Goal: Use online tool/utility: Utilize a website feature to perform a specific function

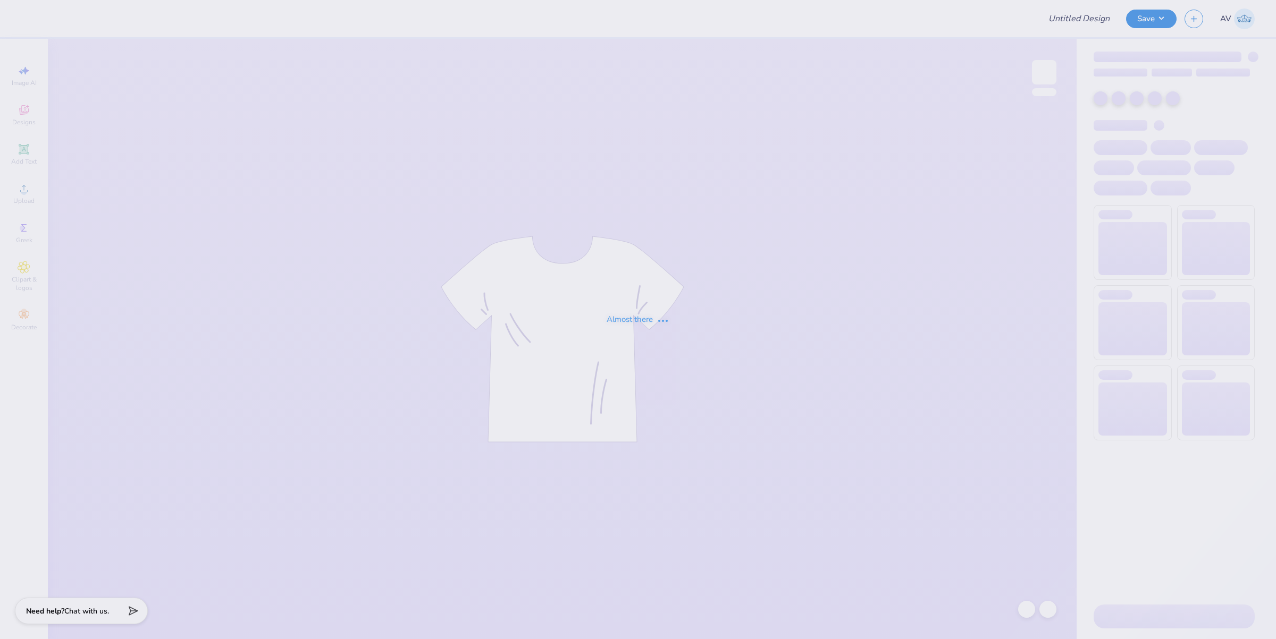
type input "CIT 26 Merch"
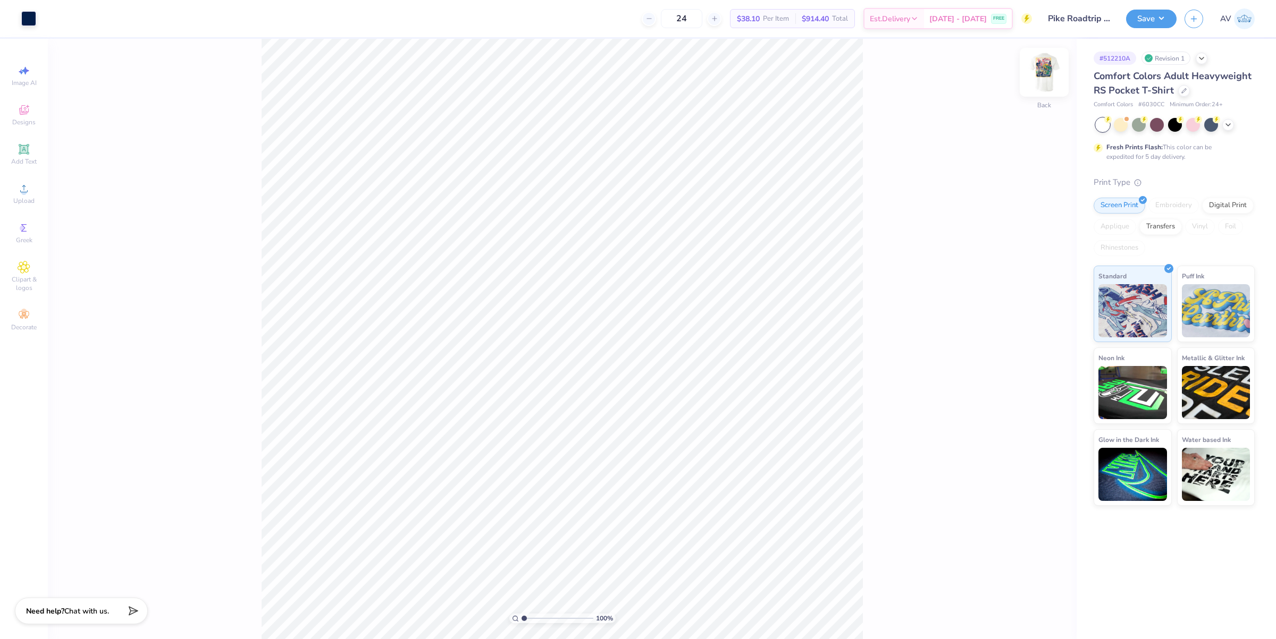
click at [1037, 76] on img at bounding box center [1044, 72] width 43 height 43
type input "1.86883024774466"
type input "0.06"
type input "0.27"
type input "17.03"
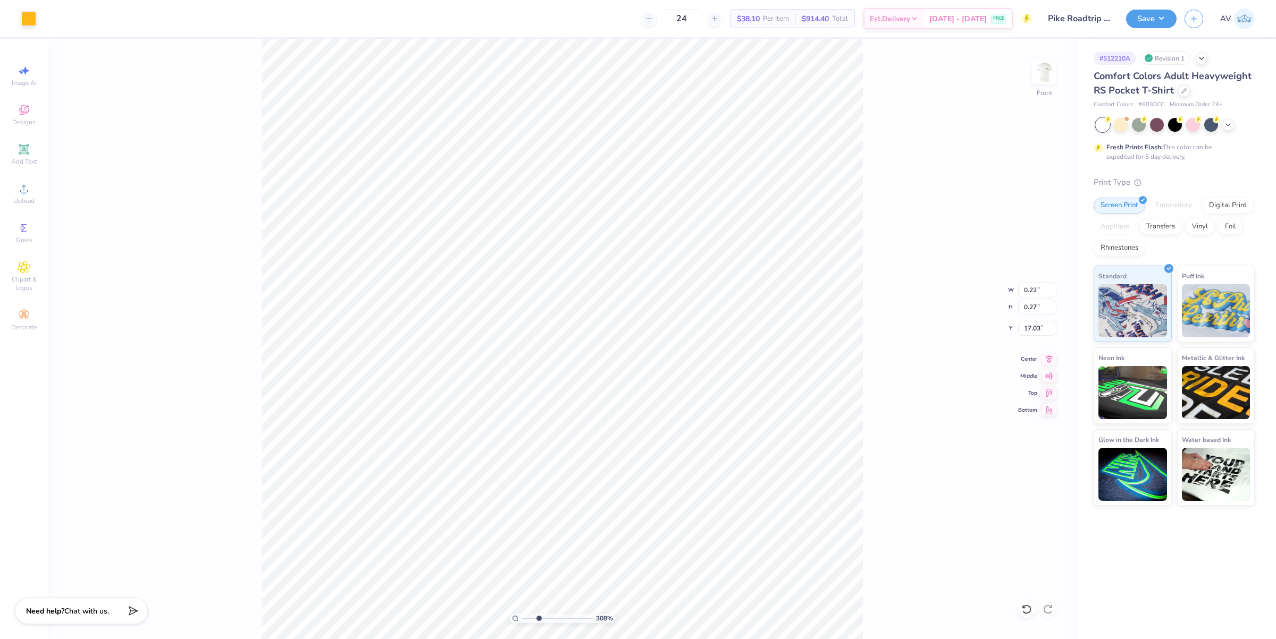
type input "3.08195106319473"
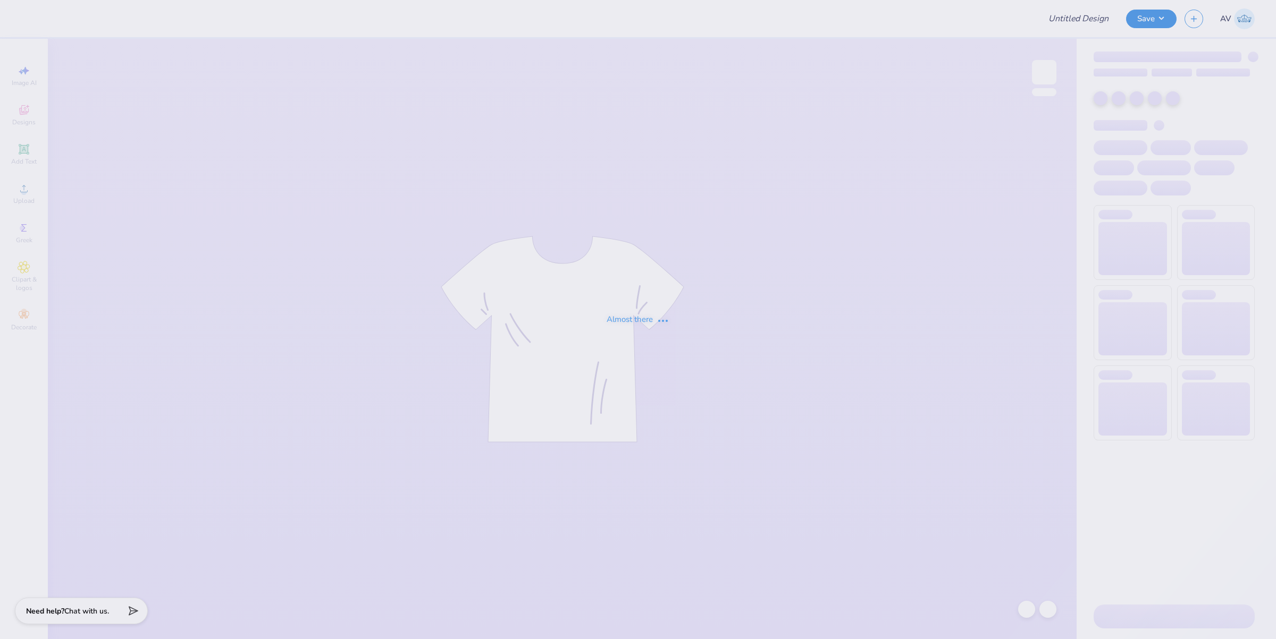
type input "Allison Helms : Ohio State University: Columbus Campus"
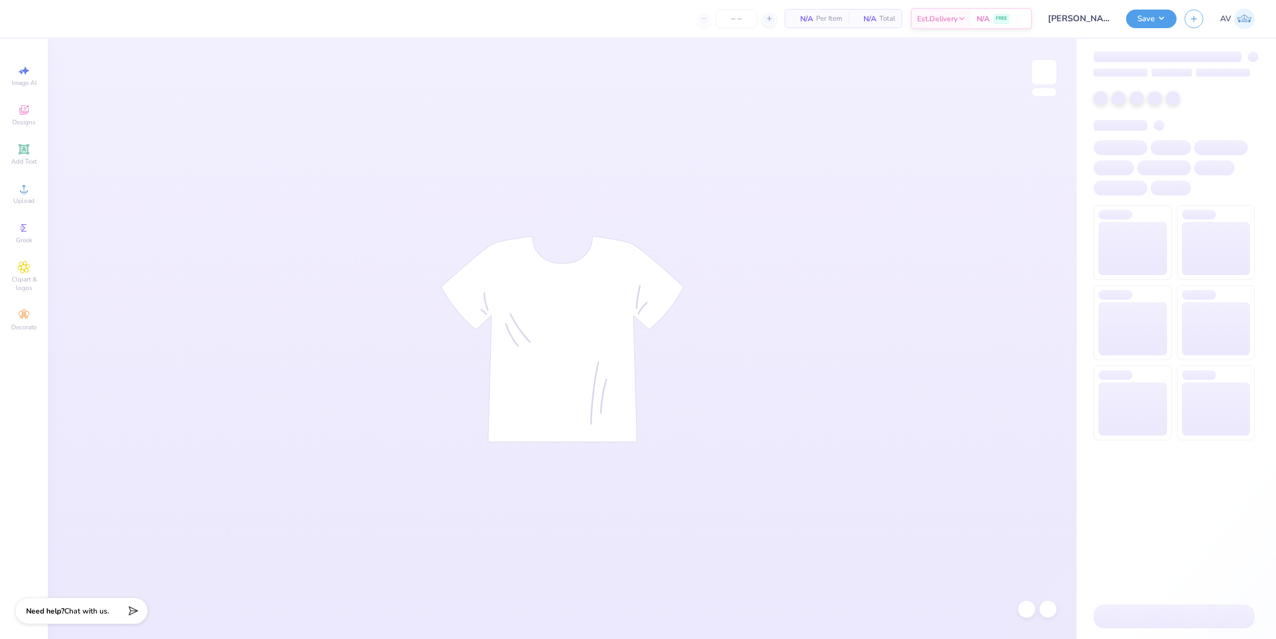
type input "24"
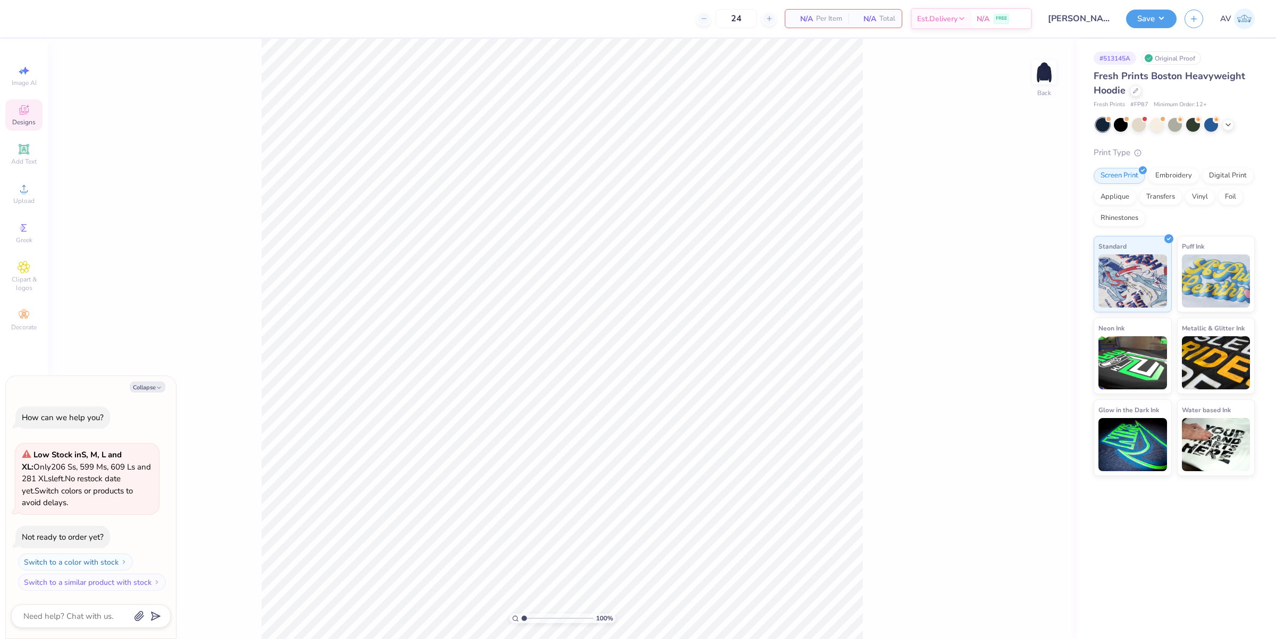
click at [36, 115] on div "Designs" at bounding box center [23, 114] width 37 height 31
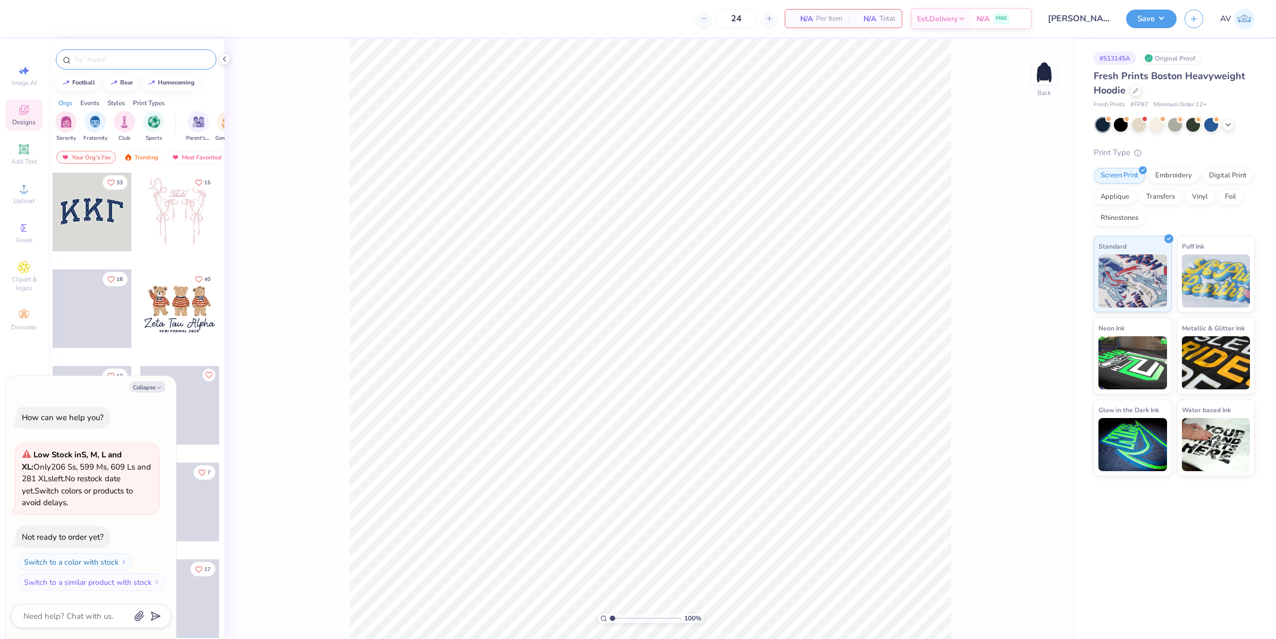
type textarea "x"
click at [123, 58] on input "text" at bounding box center [141, 59] width 136 height 11
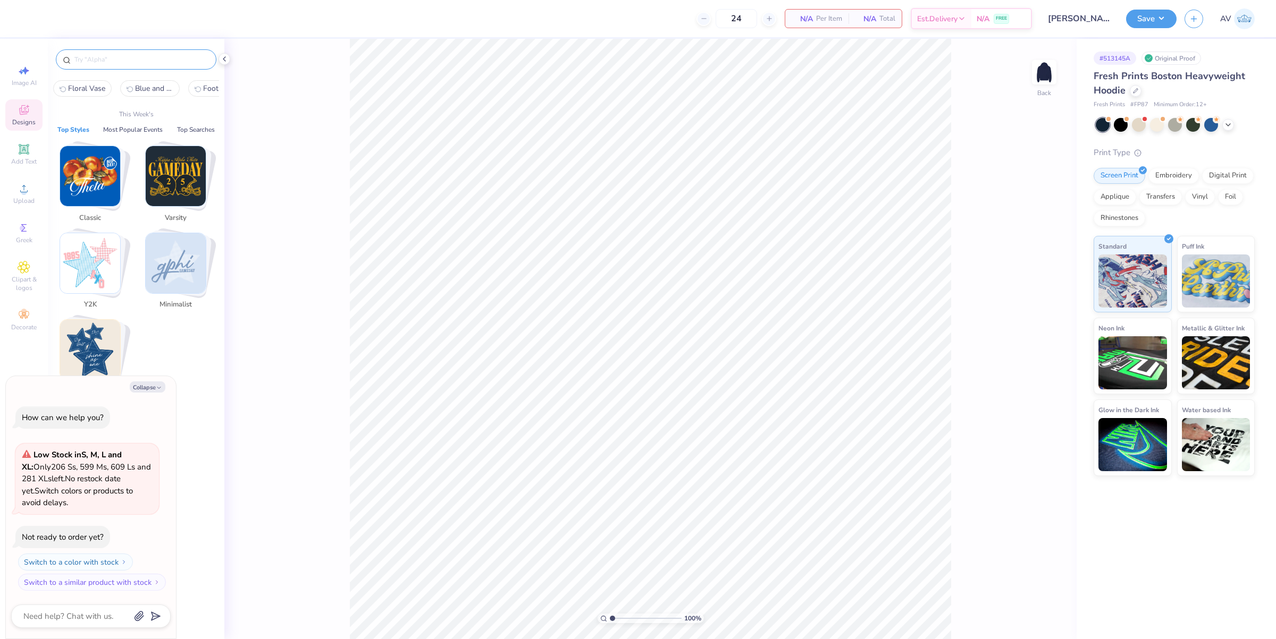
paste input "Alpha Tau Omega Simple"
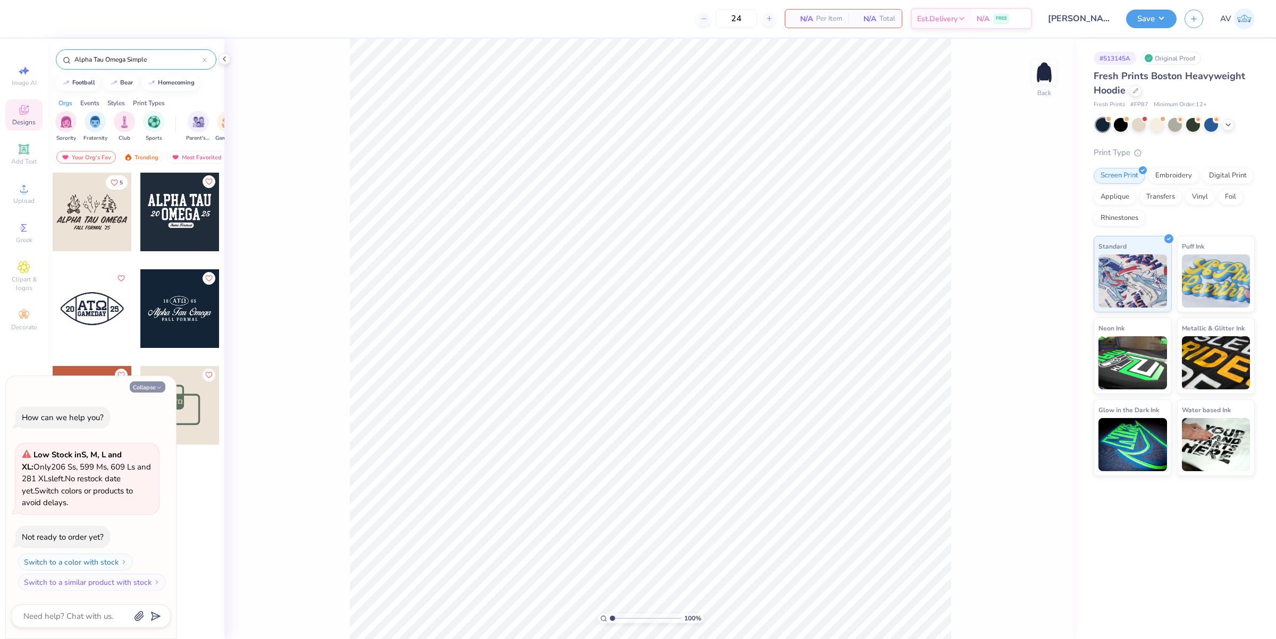
type input "Alpha Tau Omega Simple"
click at [157, 386] on icon "button" at bounding box center [159, 388] width 6 height 6
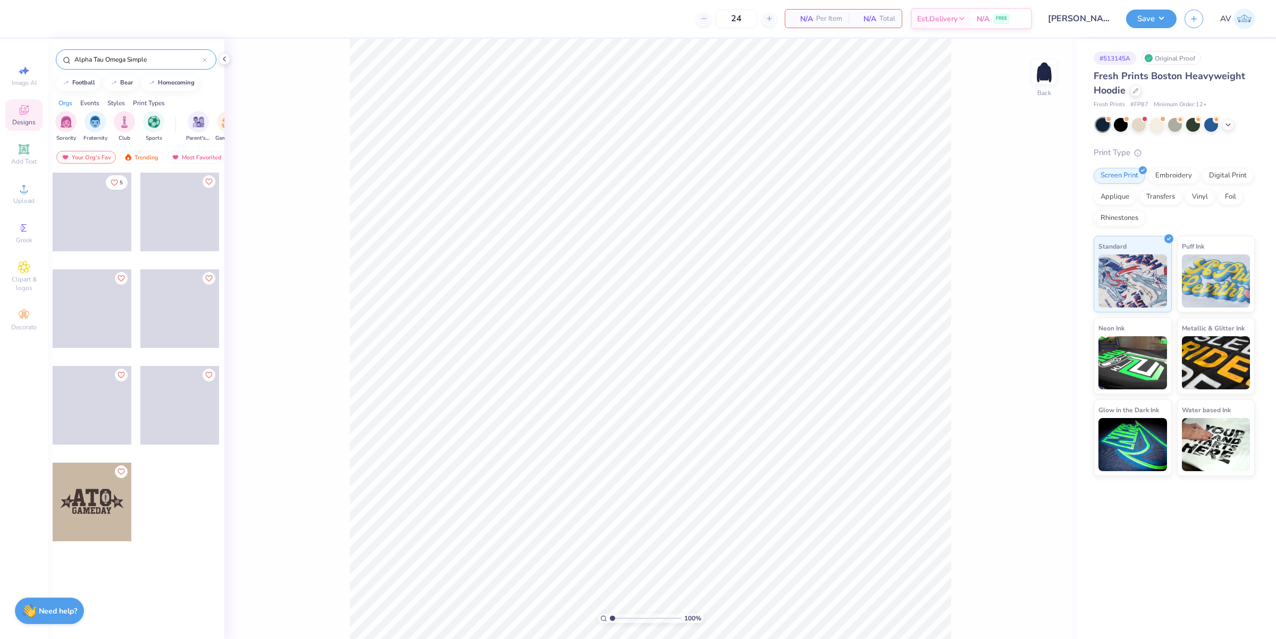
type textarea "x"
